Goal: Check status: Check status

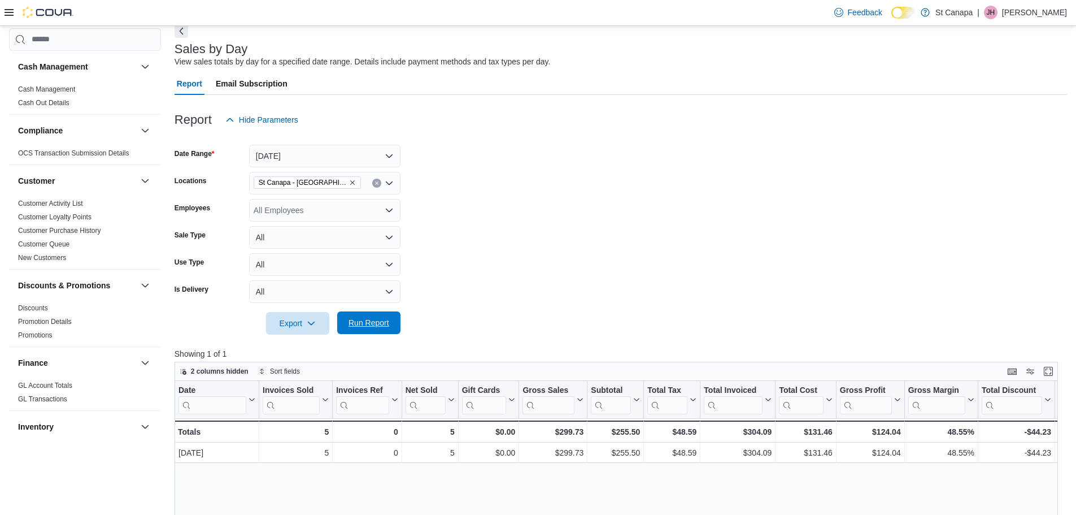
scroll to position [565, 0]
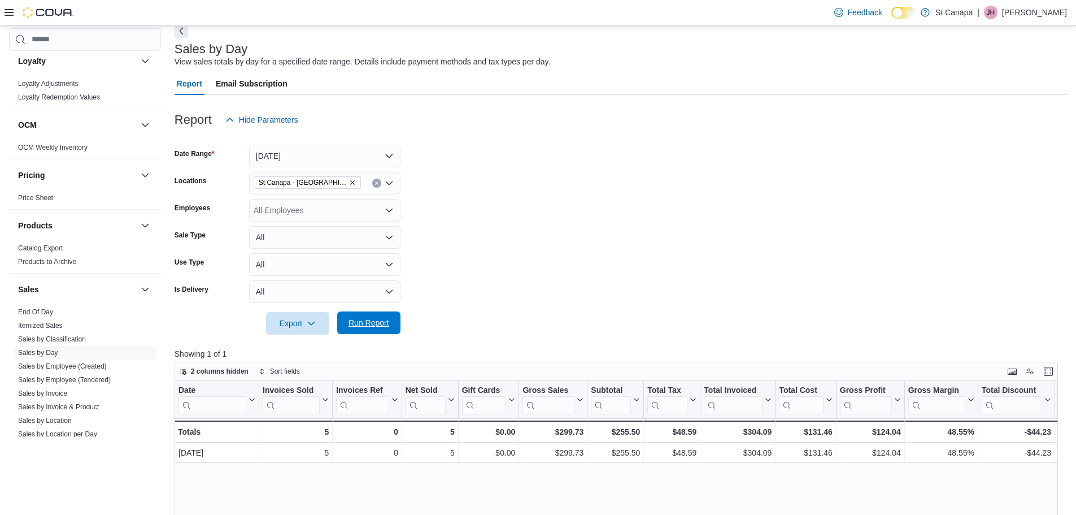
click at [363, 316] on span "Run Report" at bounding box center [369, 322] width 50 height 23
click at [349, 184] on icon "Remove St Canapa - Santa Teresa from selection in this group" at bounding box center [352, 182] width 7 height 7
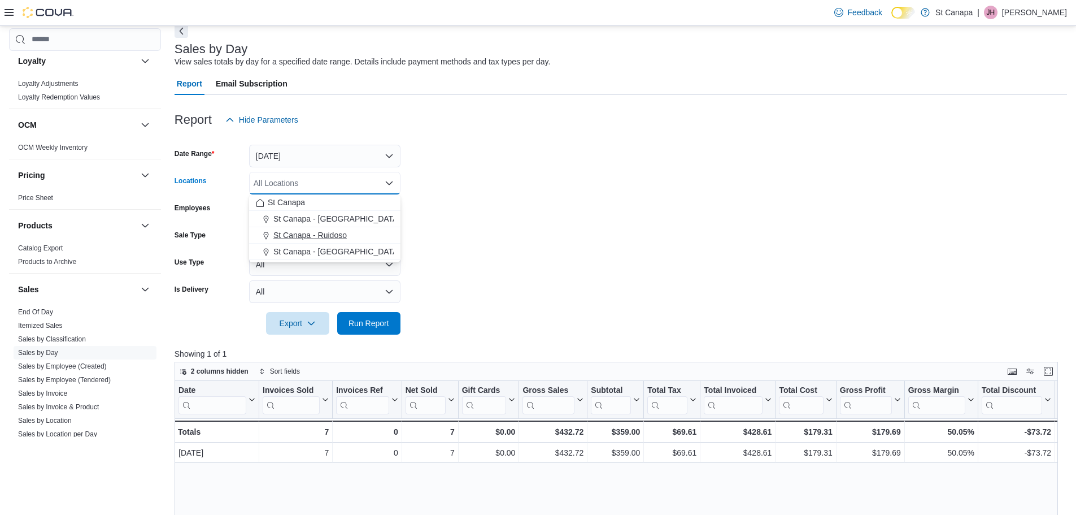
click at [337, 230] on span "St Canapa - Ruidoso" at bounding box center [309, 234] width 73 height 11
drag, startPoint x: 472, startPoint y: 218, endPoint x: 463, endPoint y: 232, distance: 16.0
click at [472, 219] on form "Date Range [DATE] Locations [GEOGRAPHIC_DATA] - [GEOGRAPHIC_DATA] Combo box. Se…" at bounding box center [621, 232] width 893 height 203
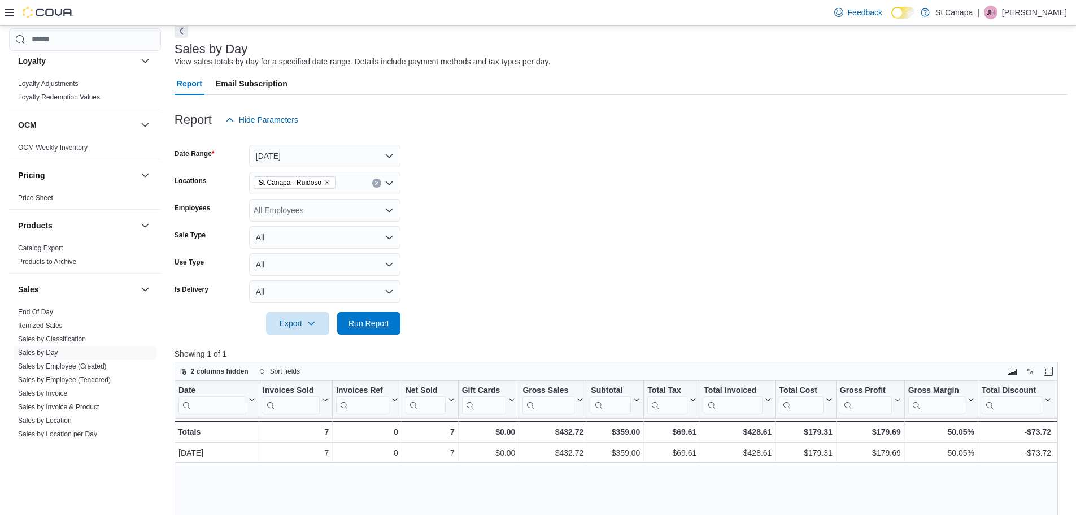
click at [364, 322] on span "Run Report" at bounding box center [369, 323] width 41 height 11
click at [389, 324] on span "Run Report" at bounding box center [369, 322] width 41 height 11
click at [328, 183] on icon "Remove St Canapa - Ruidoso from selection in this group" at bounding box center [327, 182] width 7 height 7
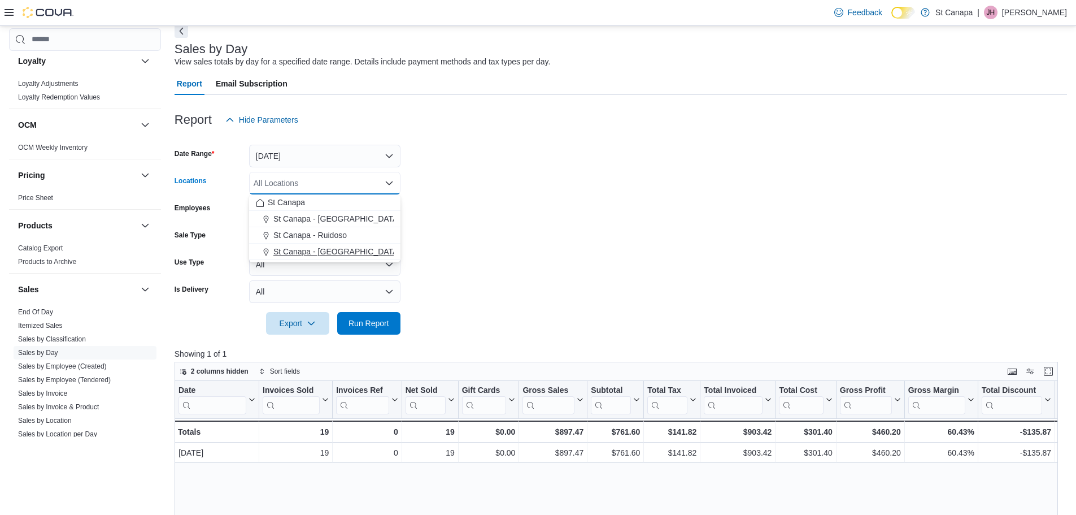
drag, startPoint x: 318, startPoint y: 247, endPoint x: 619, endPoint y: 227, distance: 301.2
click at [321, 247] on span "St Canapa - [GEOGRAPHIC_DATA][PERSON_NAME]" at bounding box center [369, 251] width 192 height 11
drag, startPoint x: 619, startPoint y: 227, endPoint x: 608, endPoint y: 237, distance: 14.8
click at [608, 237] on form "Date Range [DATE] Locations All Locations Combo box. Selected. Combo box input.…" at bounding box center [621, 232] width 893 height 203
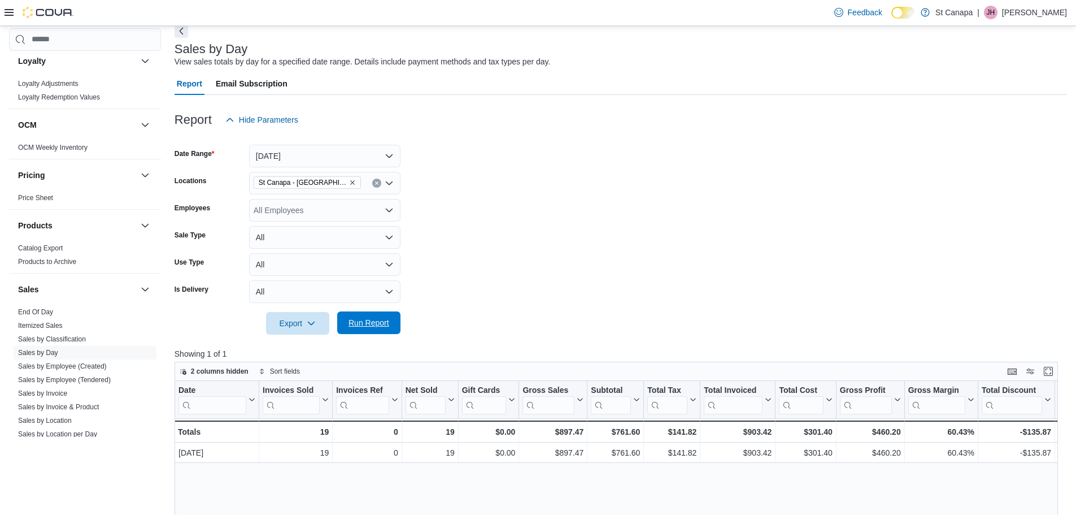
click at [363, 312] on div "Export Run Report" at bounding box center [288, 323] width 226 height 23
drag, startPoint x: 357, startPoint y: 319, endPoint x: 471, endPoint y: 298, distance: 115.9
click at [358, 319] on span "Run Report" at bounding box center [369, 322] width 41 height 11
click at [354, 330] on span "Run Report" at bounding box center [369, 322] width 50 height 23
